Goal: Task Accomplishment & Management: Manage account settings

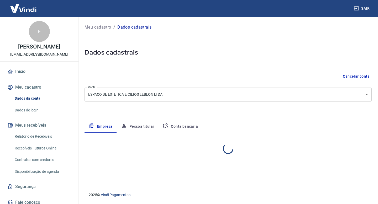
select select "RJ"
select select "business"
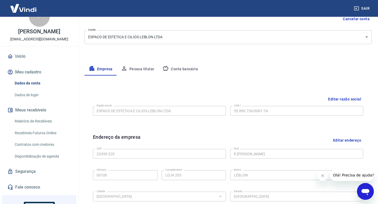
scroll to position [57, 0]
click at [136, 70] on button "Pessoa titular" at bounding box center [138, 70] width 42 height 13
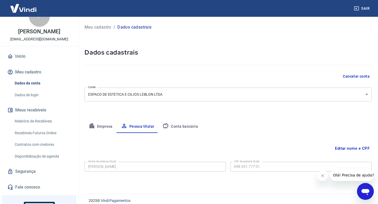
scroll to position [6, 0]
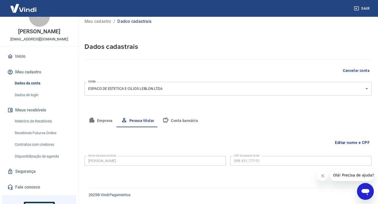
click at [347, 141] on button "Editar nome e CPF" at bounding box center [352, 143] width 39 height 10
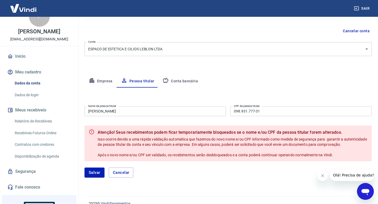
scroll to position [46, 0]
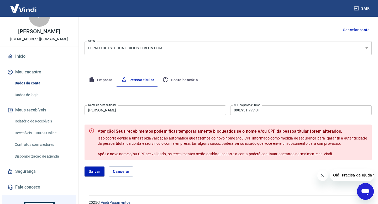
click at [177, 108] on input "[PERSON_NAME]" at bounding box center [154, 110] width 141 height 10
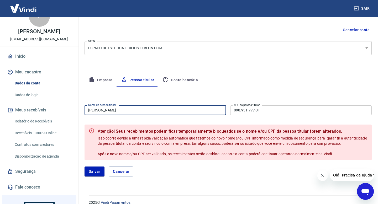
click at [177, 108] on input "[PERSON_NAME]" at bounding box center [154, 110] width 141 height 10
type input "[PERSON_NAME]"
click at [306, 113] on input "098.931.777-31" at bounding box center [300, 110] width 141 height 10
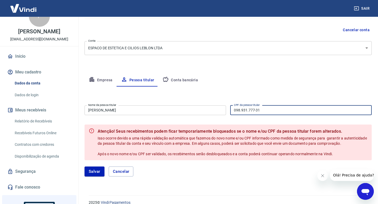
click at [306, 113] on input "098.931.777-31" at bounding box center [300, 110] width 141 height 10
type input "012.115.694-03"
click at [96, 172] on button "Salvar" at bounding box center [94, 172] width 20 height 10
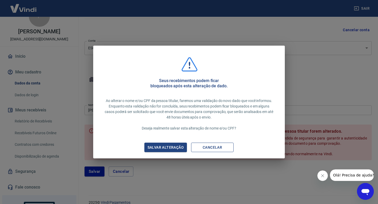
click at [216, 146] on button "Cancelar" at bounding box center [212, 148] width 42 height 10
type input "[PERSON_NAME]"
type input "098.931.777-31"
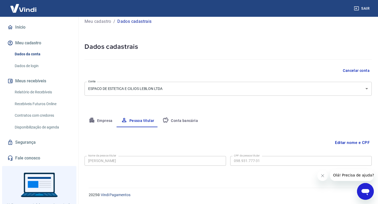
scroll to position [39, 0]
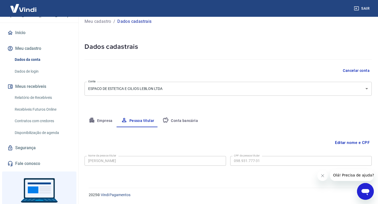
click at [36, 70] on link "Dados de login" at bounding box center [43, 71] width 60 height 11
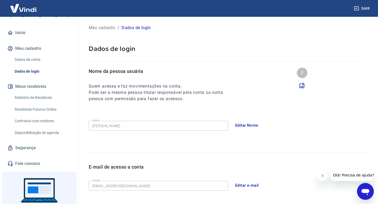
click at [246, 126] on button "Editar Nome" at bounding box center [246, 125] width 29 height 11
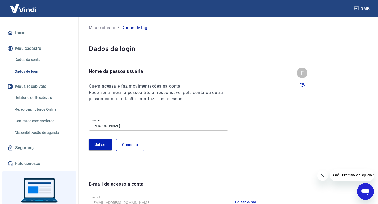
click at [148, 125] on input "[PERSON_NAME]" at bounding box center [158, 126] width 139 height 10
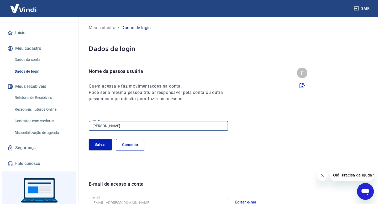
click at [148, 125] on input "[PERSON_NAME]" at bounding box center [158, 126] width 139 height 10
type input "[PERSON_NAME]"
click at [102, 145] on button "Salvar" at bounding box center [100, 144] width 23 height 11
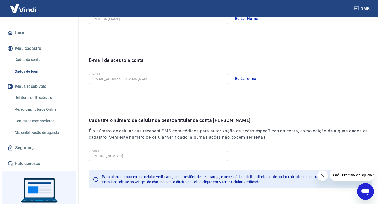
scroll to position [119, 0]
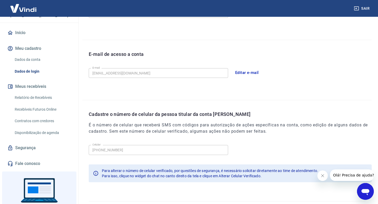
click at [251, 70] on button "Editar e-mail" at bounding box center [246, 72] width 29 height 11
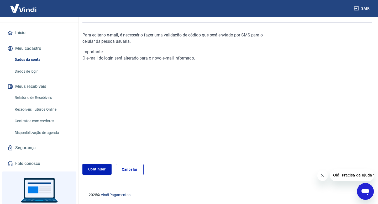
scroll to position [29, 0]
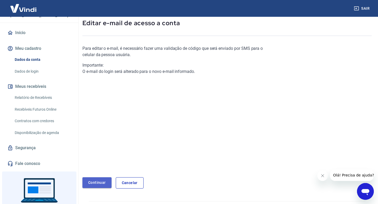
click at [99, 184] on link "Continuar" at bounding box center [96, 182] width 29 height 11
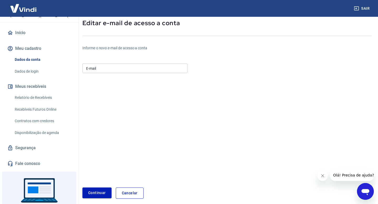
scroll to position [40, 0]
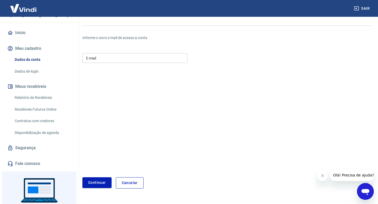
click at [116, 59] on input "E-mail" at bounding box center [134, 58] width 105 height 10
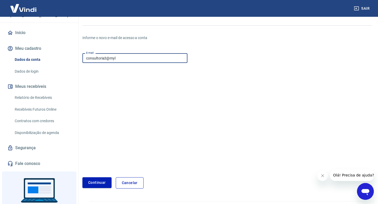
type input "[EMAIL_ADDRESS][DOMAIN_NAME]"
click at [99, 182] on button "Continuar" at bounding box center [96, 182] width 29 height 11
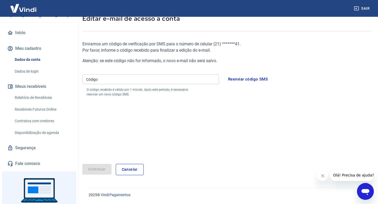
scroll to position [20, 0]
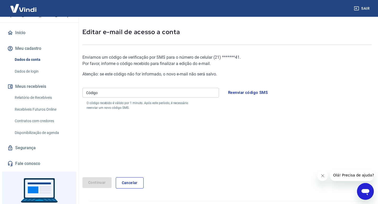
click at [163, 92] on input "Código" at bounding box center [150, 93] width 136 height 10
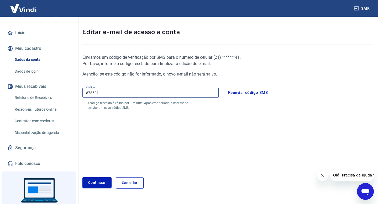
type input "878501"
click at [100, 183] on button "Continuar" at bounding box center [96, 182] width 29 height 11
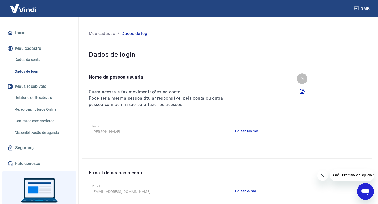
click at [38, 61] on link "Dados da conta" at bounding box center [43, 59] width 60 height 11
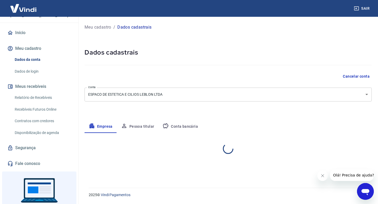
select select "RJ"
select select "business"
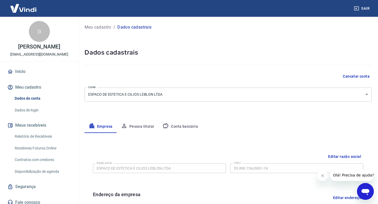
click at [36, 110] on link "Dados de login" at bounding box center [43, 110] width 60 height 11
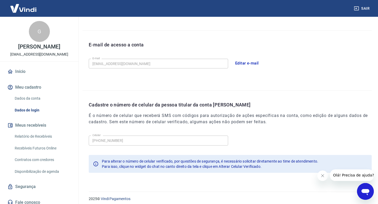
scroll to position [132, 0]
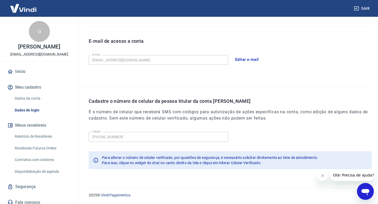
click at [23, 71] on link "Início" at bounding box center [39, 72] width 66 height 12
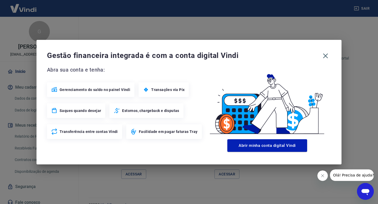
scroll to position [264, 0]
click at [326, 55] on icon "button" at bounding box center [325, 56] width 8 height 8
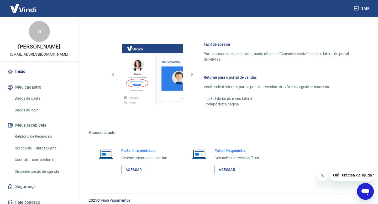
click at [19, 70] on link "Início" at bounding box center [39, 72] width 66 height 12
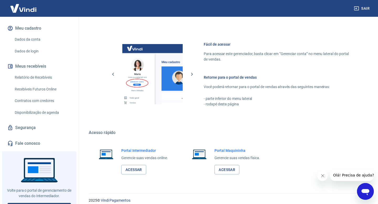
scroll to position [70, 0]
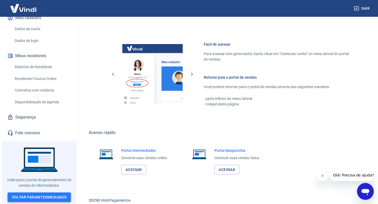
click at [42, 195] on link "Voltar para Intermediador" at bounding box center [39, 198] width 63 height 10
